Goal: Transaction & Acquisition: Purchase product/service

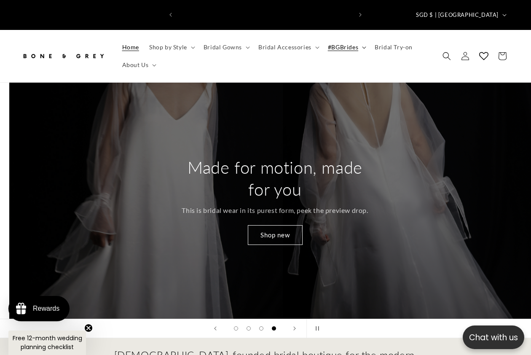
scroll to position [0, 1592]
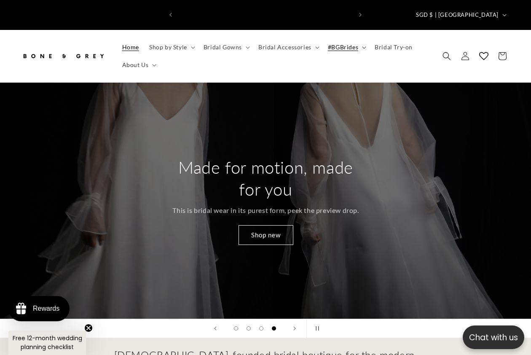
click at [362, 46] on icon at bounding box center [364, 47] width 4 height 2
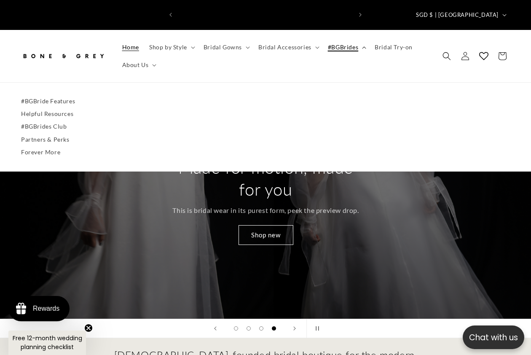
scroll to position [0, 349]
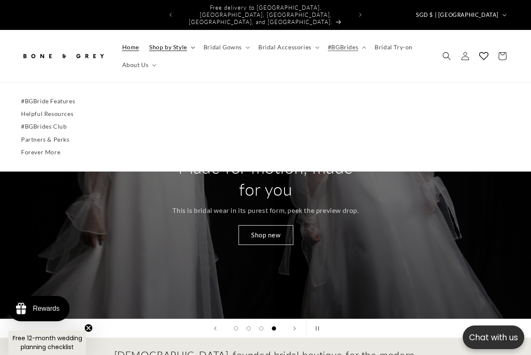
click at [189, 38] on summary "Shop by Style" at bounding box center [171, 47] width 54 height 18
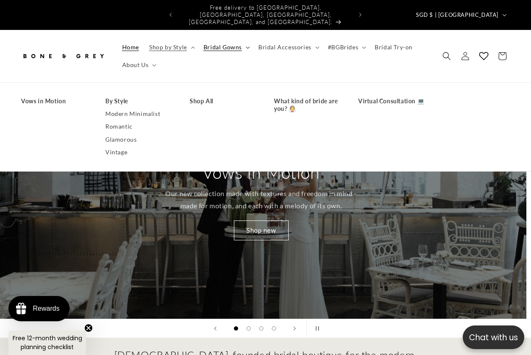
scroll to position [0, 0]
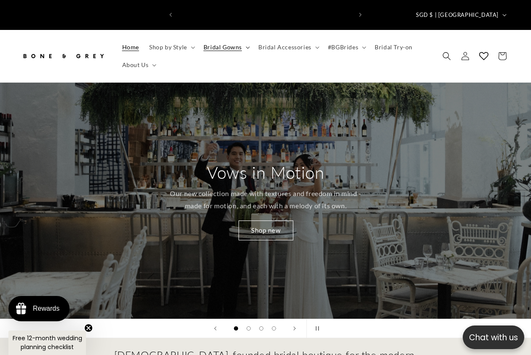
click at [238, 43] on span "Bridal Gowns" at bounding box center [222, 47] width 38 height 8
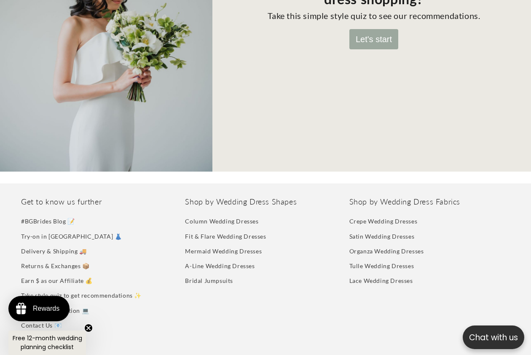
scroll to position [126, 0]
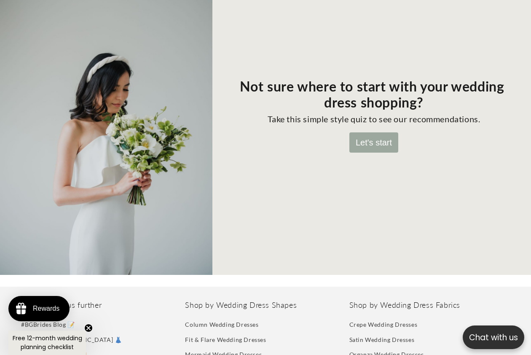
click at [372, 133] on button "Let's start" at bounding box center [373, 142] width 49 height 20
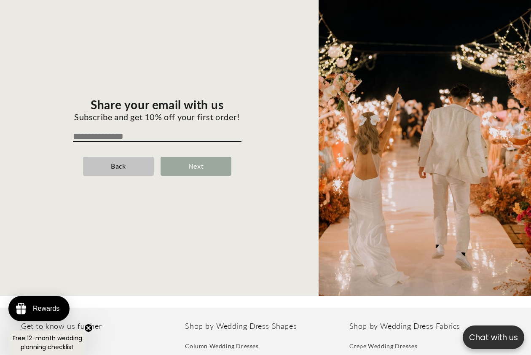
scroll to position [84, 0]
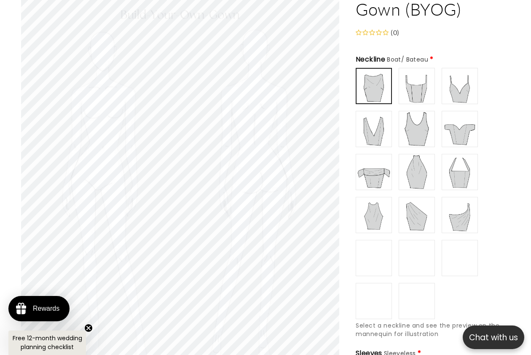
scroll to position [0, 174]
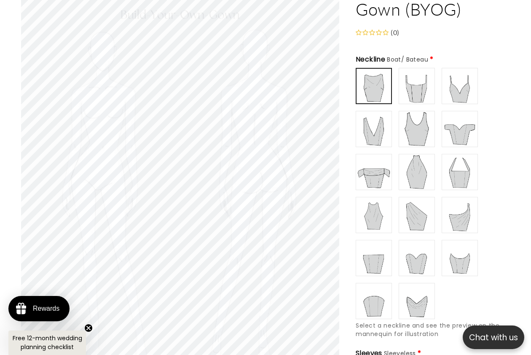
click at [420, 155] on img at bounding box center [417, 172] width 34 height 34
click at [390, 72] on img at bounding box center [374, 86] width 34 height 34
click at [421, 73] on img at bounding box center [417, 86] width 34 height 34
click at [372, 72] on img at bounding box center [374, 86] width 34 height 34
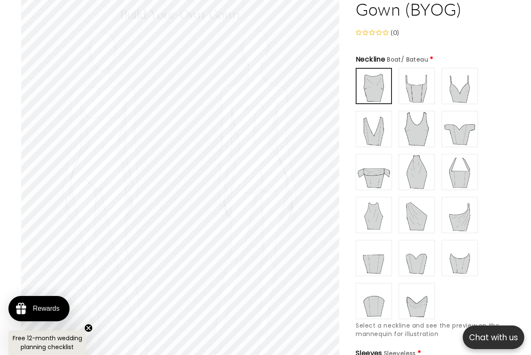
click at [409, 77] on img at bounding box center [417, 86] width 34 height 34
click at [461, 75] on img at bounding box center [460, 86] width 34 height 34
click at [372, 124] on img at bounding box center [374, 129] width 34 height 34
click at [415, 120] on img at bounding box center [417, 129] width 34 height 34
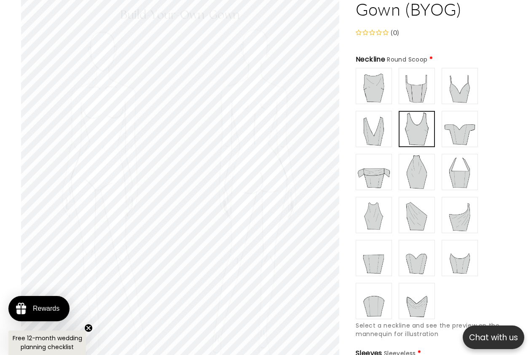
click at [453, 122] on img at bounding box center [460, 129] width 34 height 34
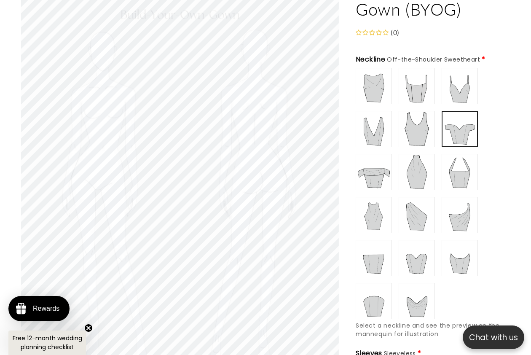
scroll to position [0, 174]
click at [371, 160] on img at bounding box center [374, 172] width 34 height 34
click at [456, 122] on img at bounding box center [460, 129] width 34 height 34
click at [359, 164] on img at bounding box center [374, 172] width 34 height 34
click at [428, 160] on img at bounding box center [417, 172] width 34 height 34
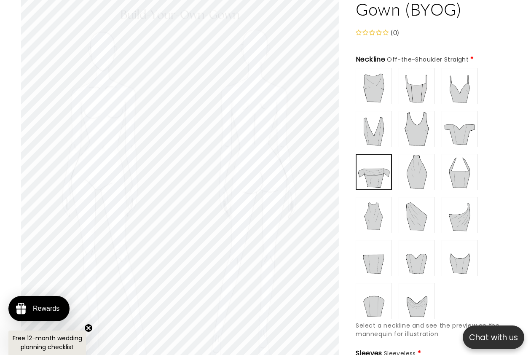
scroll to position [0, 349]
click at [456, 163] on img at bounding box center [460, 172] width 34 height 34
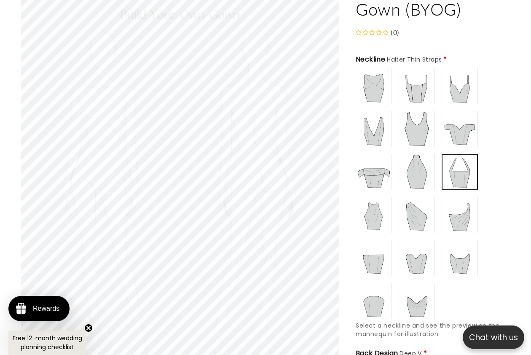
click at [374, 202] on img at bounding box center [374, 215] width 34 height 34
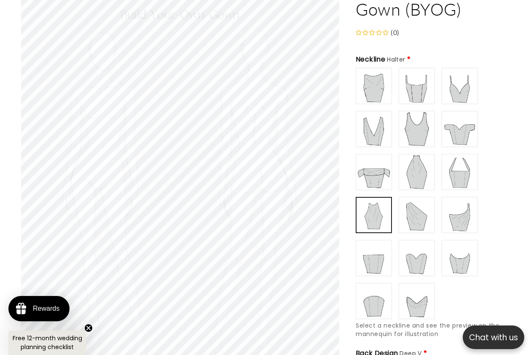
click at [405, 205] on img at bounding box center [417, 215] width 34 height 34
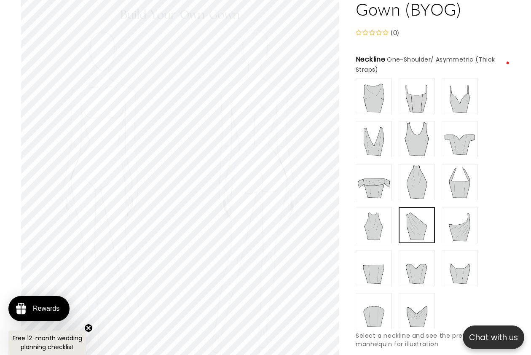
click at [458, 211] on img at bounding box center [460, 225] width 34 height 34
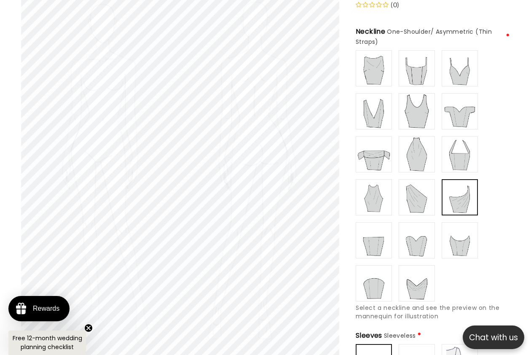
scroll to position [168, 0]
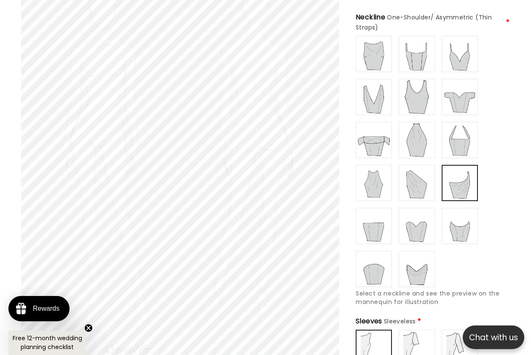
click at [457, 221] on img at bounding box center [460, 226] width 34 height 34
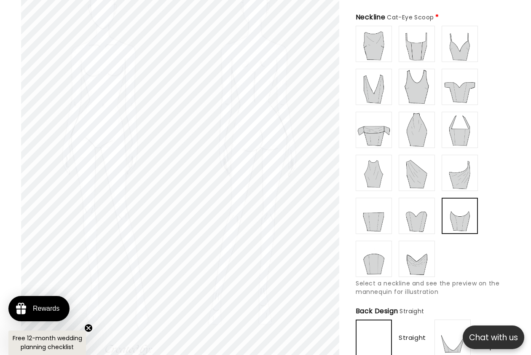
click at [423, 209] on img at bounding box center [417, 216] width 34 height 34
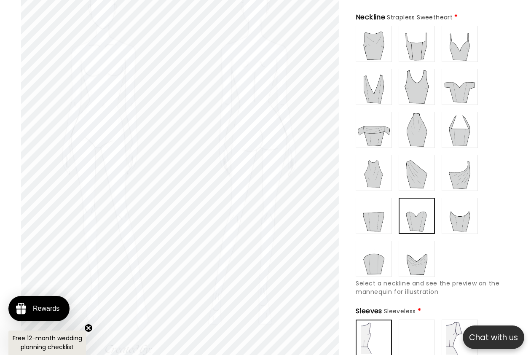
click at [390, 209] on img at bounding box center [374, 216] width 34 height 34
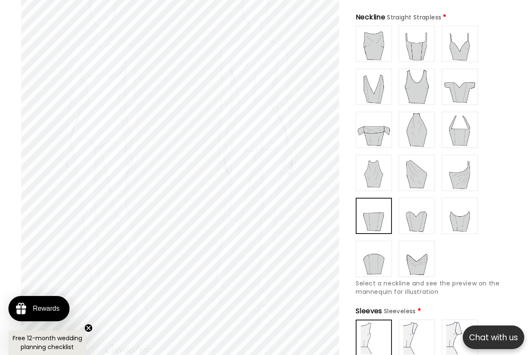
scroll to position [0, 174]
click at [376, 242] on img at bounding box center [374, 259] width 34 height 34
click at [419, 248] on img at bounding box center [417, 259] width 34 height 34
type input "**********"
click at [376, 251] on img at bounding box center [374, 259] width 34 height 34
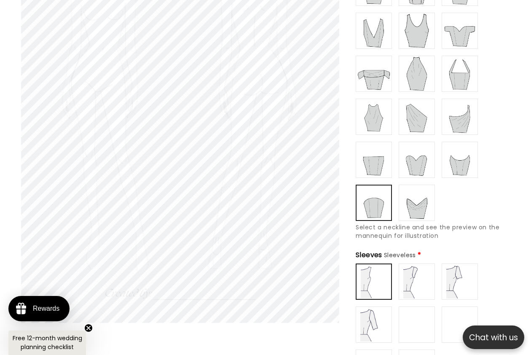
scroll to position [211, 0]
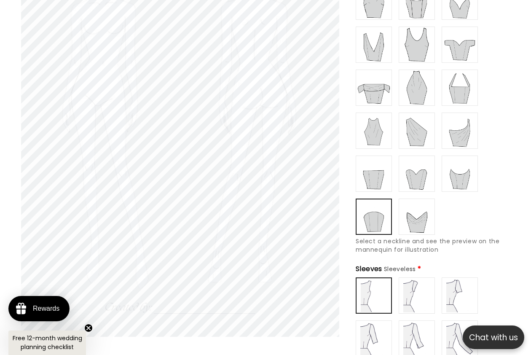
click at [410, 283] on img at bounding box center [417, 295] width 34 height 34
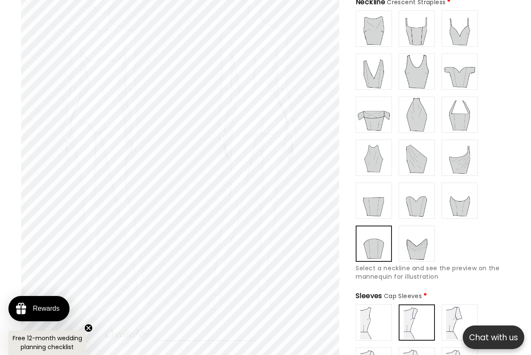
scroll to position [168, 0]
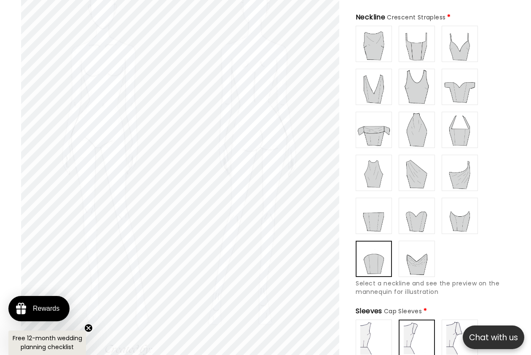
click at [453, 320] on img at bounding box center [460, 337] width 34 height 34
click at [423, 320] on img at bounding box center [417, 337] width 34 height 34
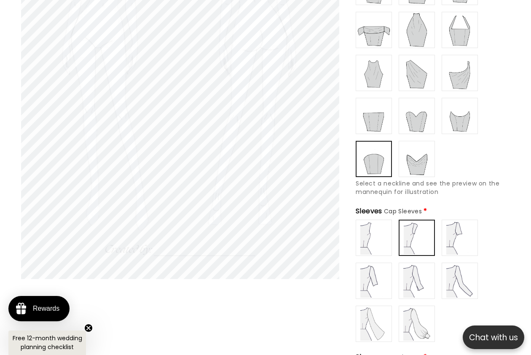
scroll to position [295, 0]
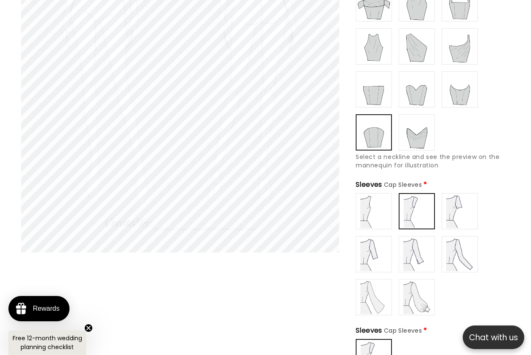
type input "**********"
click at [376, 207] on img at bounding box center [374, 211] width 34 height 34
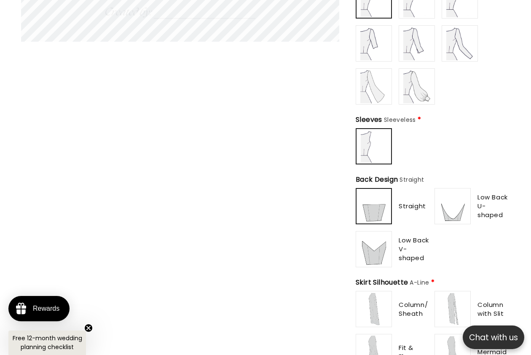
scroll to position [0, 174]
drag, startPoint x: 382, startPoint y: 238, endPoint x: 411, endPoint y: 235, distance: 29.7
click at [381, 238] on img at bounding box center [374, 249] width 34 height 34
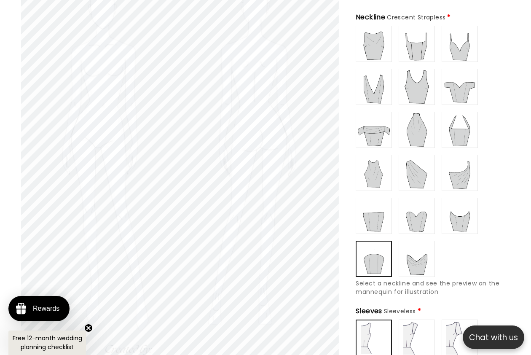
scroll to position [463, 0]
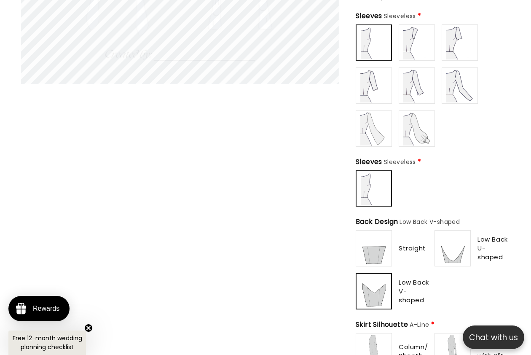
type input "**********"
click at [446, 241] on img at bounding box center [452, 248] width 34 height 34
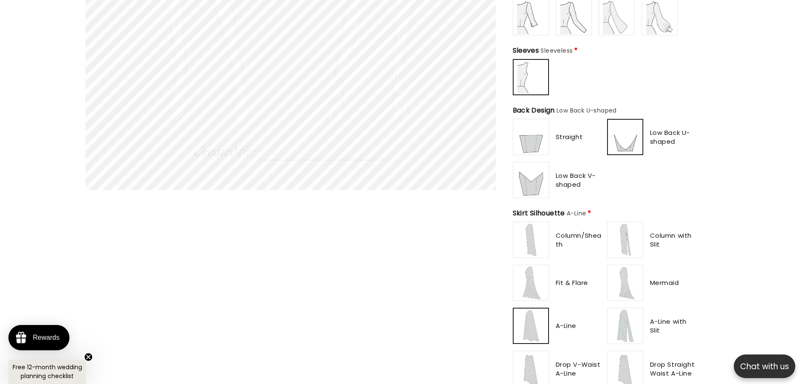
scroll to position [448, 0]
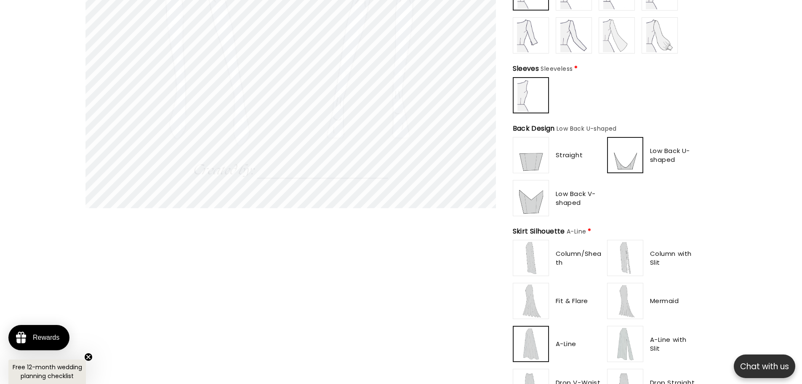
click at [530, 248] on img at bounding box center [531, 258] width 34 height 34
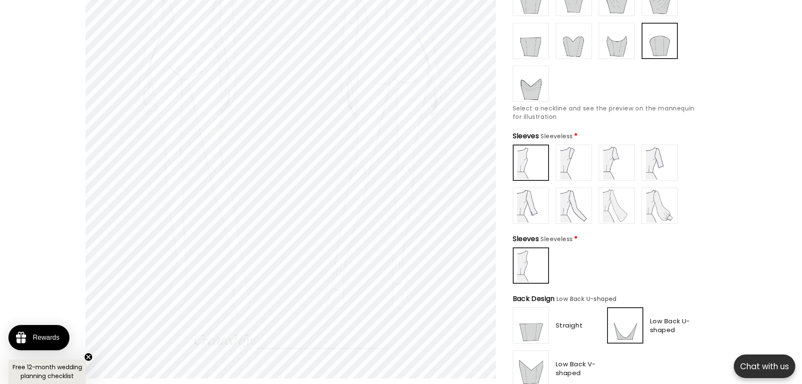
scroll to position [364, 0]
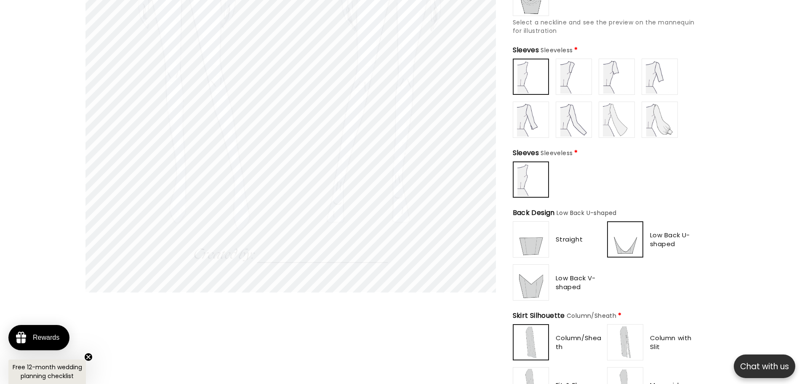
click at [530, 331] on img at bounding box center [625, 342] width 34 height 34
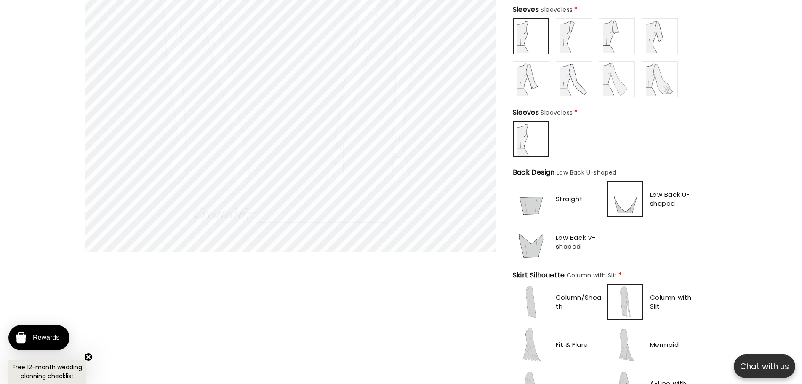
scroll to position [406, 0]
click at [530, 330] on img at bounding box center [531, 343] width 34 height 34
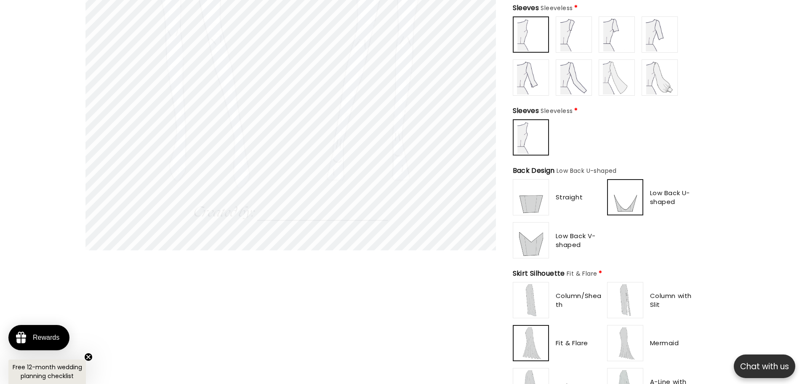
click at [530, 332] on img at bounding box center [625, 343] width 34 height 34
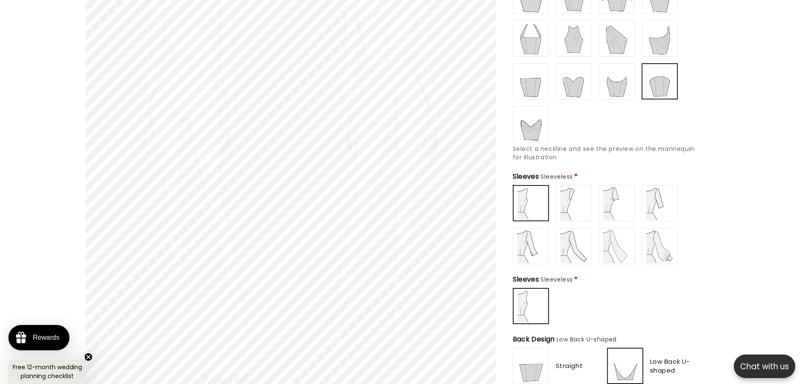
scroll to position [0, 0]
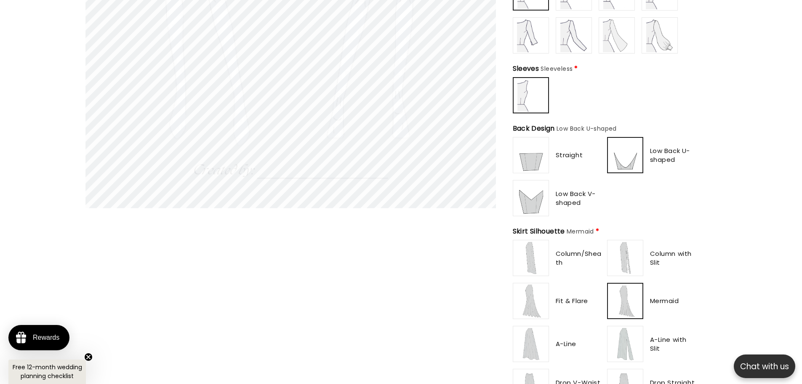
click at [530, 340] on img at bounding box center [531, 344] width 34 height 34
click at [530, 342] on img at bounding box center [625, 344] width 34 height 34
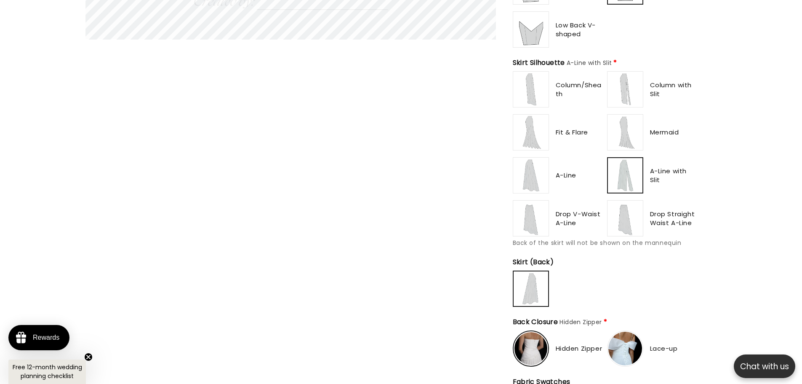
drag, startPoint x: 532, startPoint y: 210, endPoint x: 540, endPoint y: 210, distance: 8.0
click at [530, 210] on img at bounding box center [531, 218] width 34 height 34
type input "**********"
click at [530, 216] on img at bounding box center [625, 218] width 34 height 34
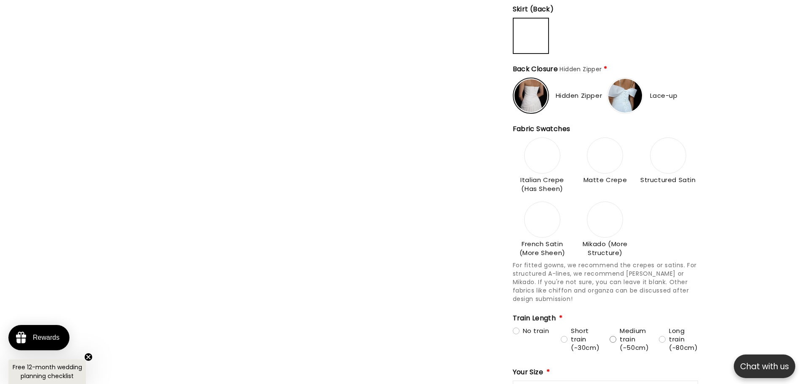
type input "**********"
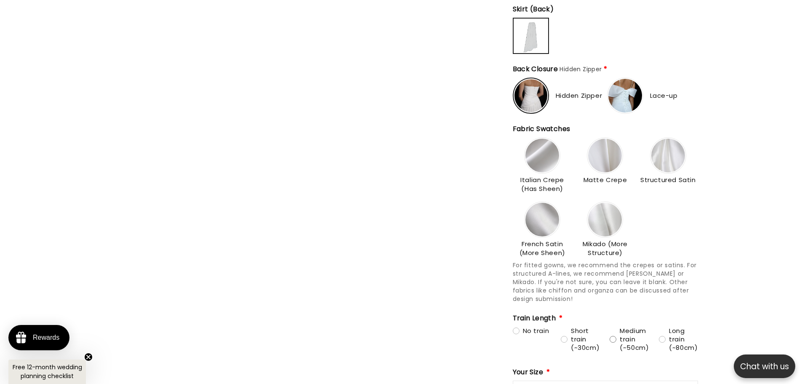
click at [530, 328] on div "Medium train (~50cm)" at bounding box center [629, 338] width 39 height 25
type input "**********"
click at [530, 209] on img at bounding box center [543, 220] width 34 height 34
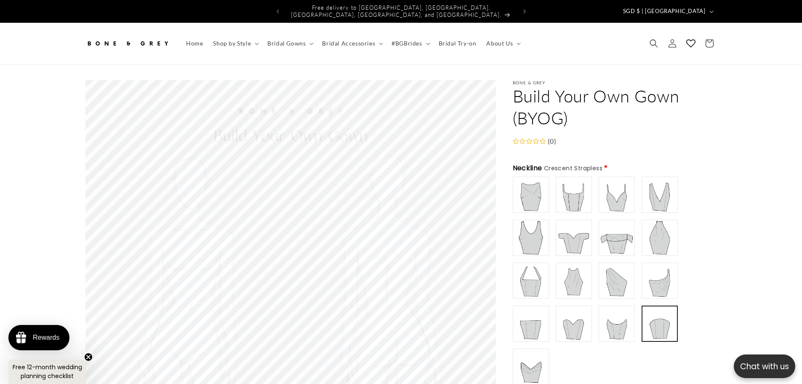
drag, startPoint x: 731, startPoint y: 244, endPoint x: 697, endPoint y: 116, distance: 132.4
